Goal: Task Accomplishment & Management: Use online tool/utility

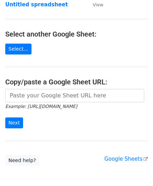
scroll to position [70, 0]
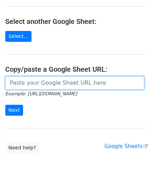
drag, startPoint x: 30, startPoint y: 84, endPoint x: 39, endPoint y: 77, distance: 11.0
click at [30, 84] on input "url" at bounding box center [74, 82] width 139 height 13
paste input "https://docs.google.com/spreadsheets/d/1S-KbIrorauVs63mwNZcmayeTZnfTTU3Y1GmWTz1…"
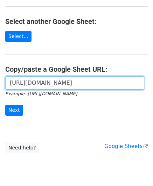
scroll to position [0, 156]
type input "https://docs.google.com/spreadsheets/d/1S-KbIrorauVs63mwNZcmayeTZnfTTU3Y1GmWTz1…"
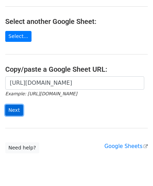
click at [15, 105] on input "Next" at bounding box center [14, 110] width 18 height 11
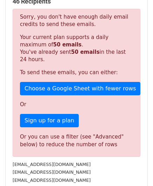
scroll to position [237, 0]
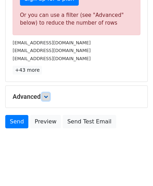
click at [46, 94] on icon at bounding box center [46, 96] width 4 height 4
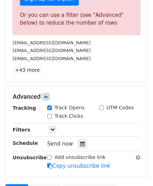
drag, startPoint x: 81, startPoint y: 140, endPoint x: 84, endPoint y: 138, distance: 3.7
click at [81, 140] on div at bounding box center [82, 143] width 9 height 9
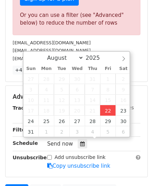
type input "[DATE] 12:00"
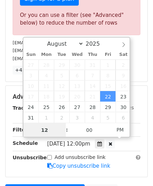
paste input "9"
type input "9"
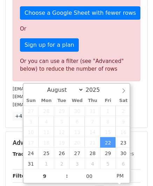
type input "[DATE] 21:00"
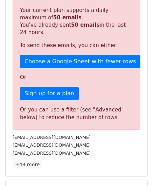
scroll to position [322, 0]
